Goal: Task Accomplishment & Management: Use online tool/utility

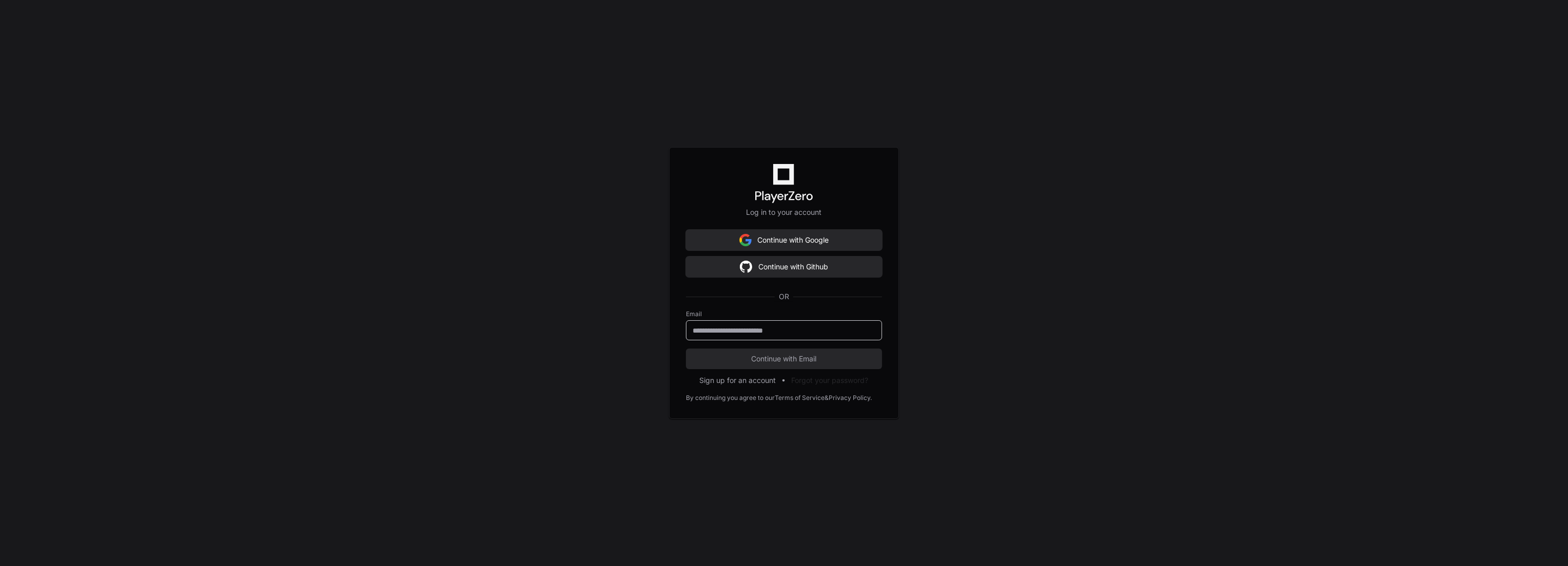
click at [817, 333] on input "email" at bounding box center [784, 330] width 183 height 11
type input "**********"
click at [686, 348] on button "Continue with Email" at bounding box center [784, 358] width 196 height 20
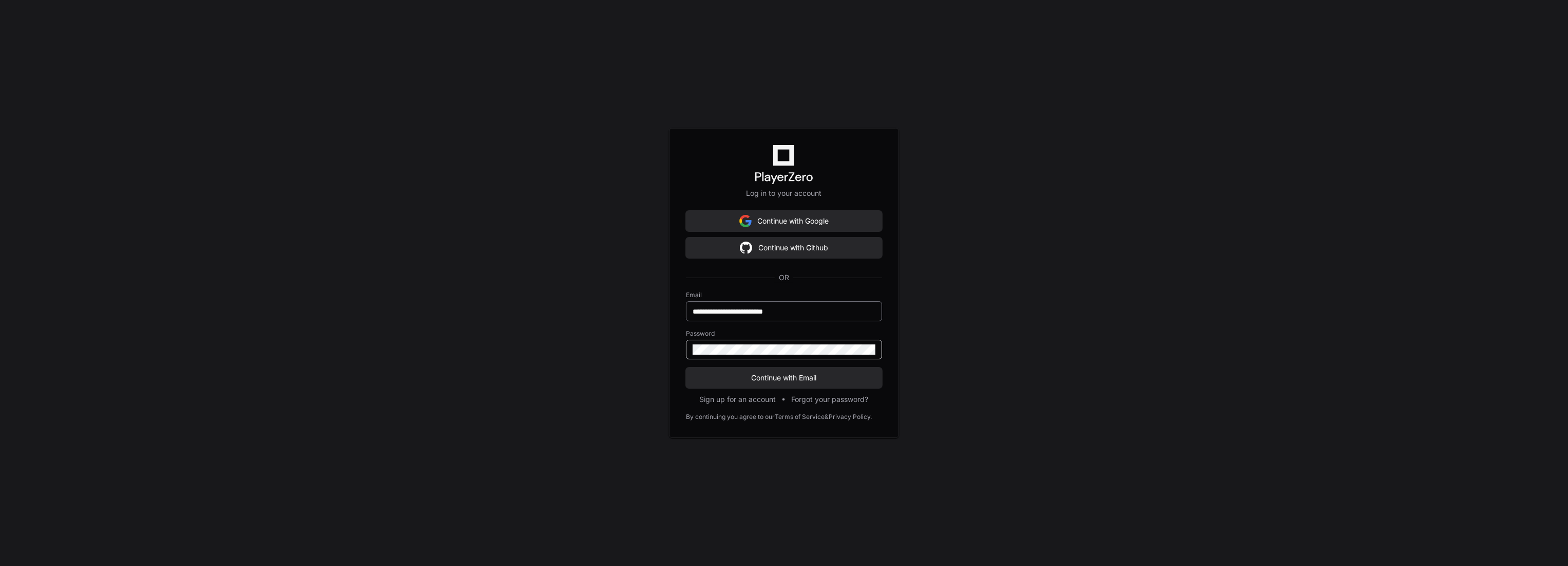
click at [686, 367] on button "Continue with Email" at bounding box center [784, 377] width 196 height 20
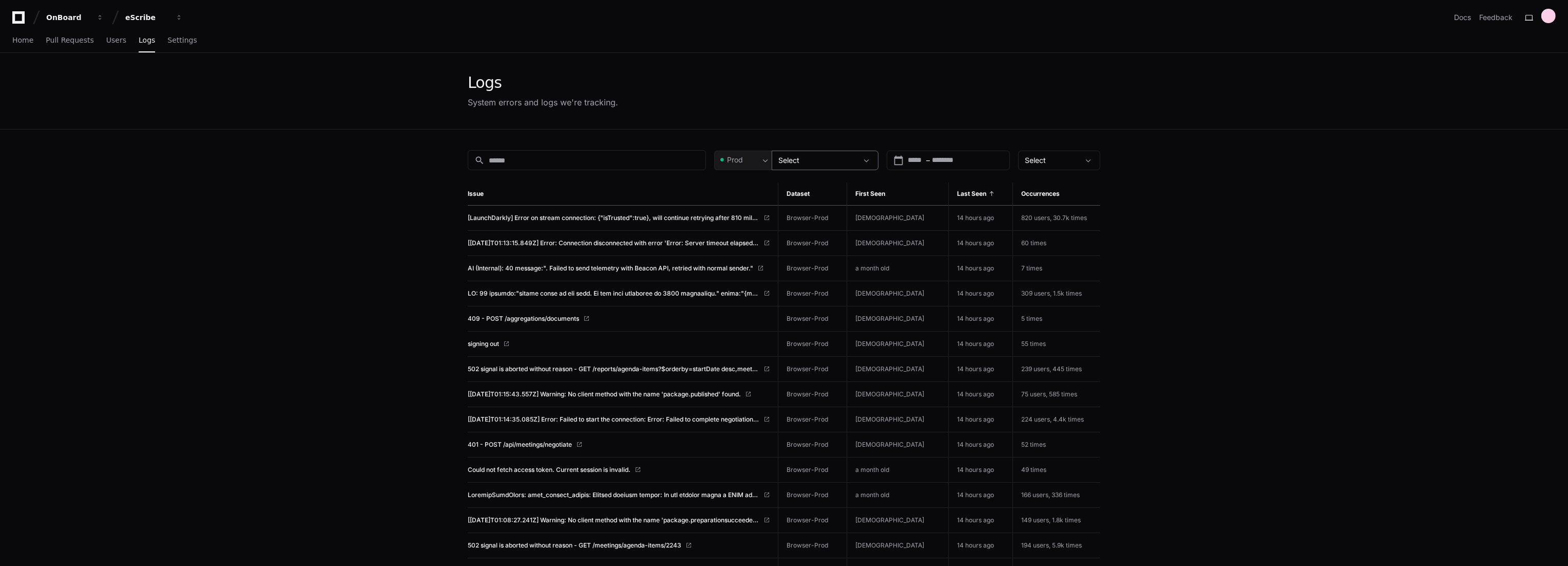
click at [862, 160] on div at bounding box center [867, 160] width 20 height 11
click at [739, 155] on div at bounding box center [784, 283] width 1568 height 566
click at [741, 159] on span "Prod" at bounding box center [735, 160] width 16 height 11
click at [753, 212] on span "Pre-Prod" at bounding box center [747, 214] width 30 height 11
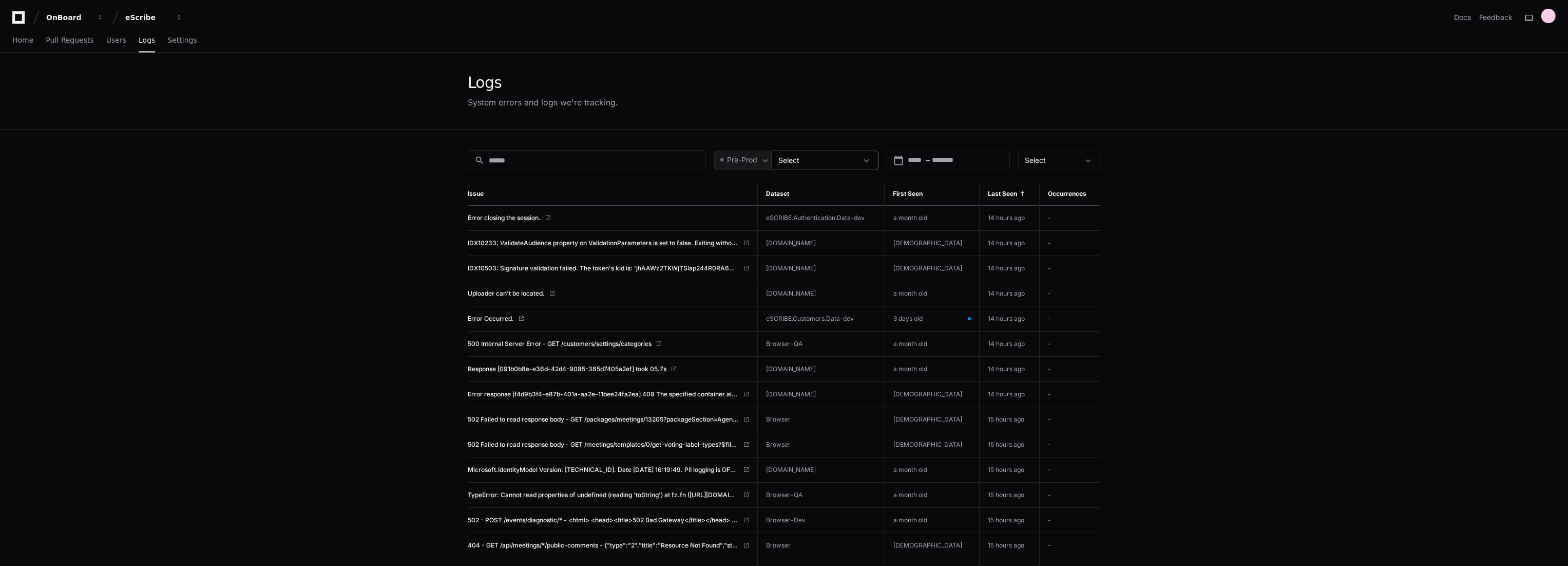
click at [848, 150] on div "Select" at bounding box center [825, 160] width 107 height 20
drag, startPoint x: 843, startPoint y: 212, endPoint x: 759, endPoint y: 208, distance: 84.1
click at [759, 208] on div "All datasets Browser Browser-Dev Browser-Localhost Browser-QA [DOMAIN_NAME] eSC…" at bounding box center [784, 283] width 1568 height 566
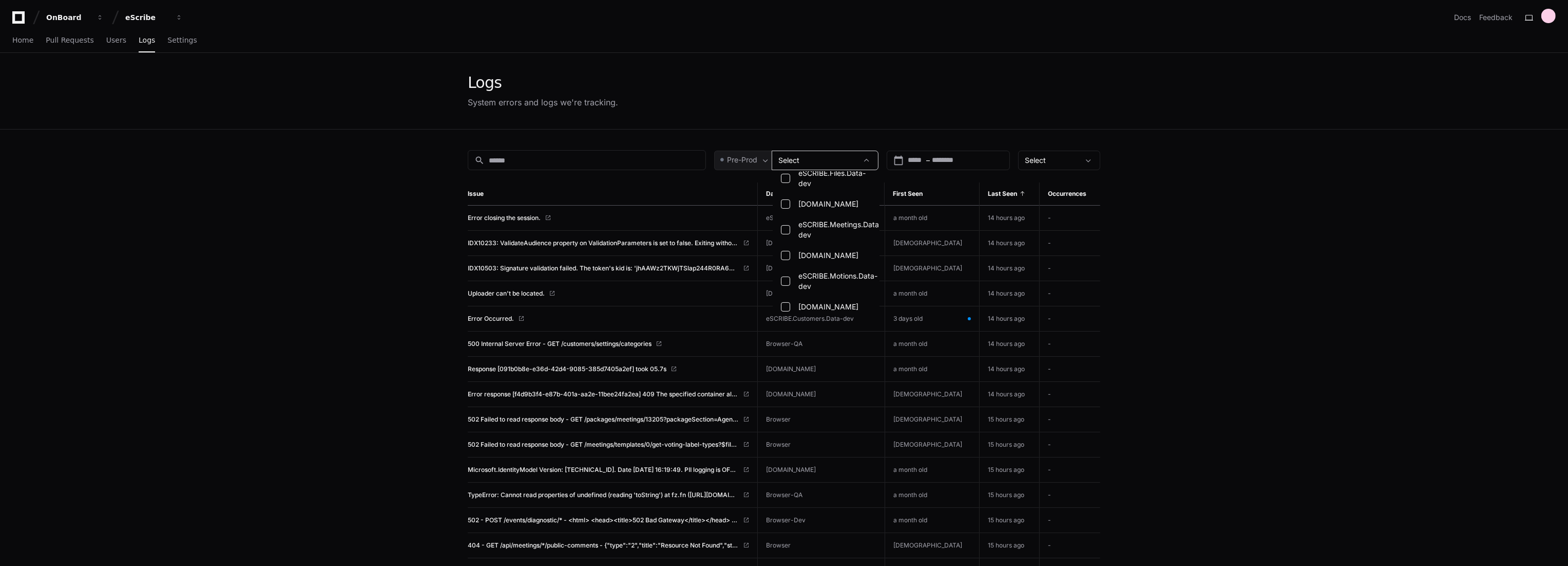
click at [800, 155] on div at bounding box center [784, 283] width 1568 height 566
click at [802, 155] on div "Select" at bounding box center [818, 160] width 79 height 11
click at [1285, 225] on div at bounding box center [784, 283] width 1568 height 566
